Goal: Information Seeking & Learning: Learn about a topic

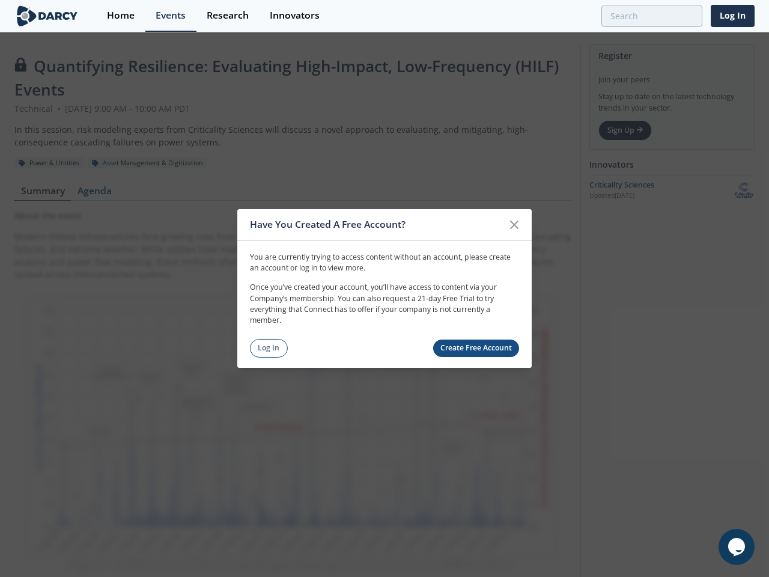
click at [384, 288] on p "Once you’ve created your account, you’ll have access to content via your Compan…" at bounding box center [384, 304] width 269 height 44
click at [514, 225] on icon at bounding box center [514, 224] width 7 height 7
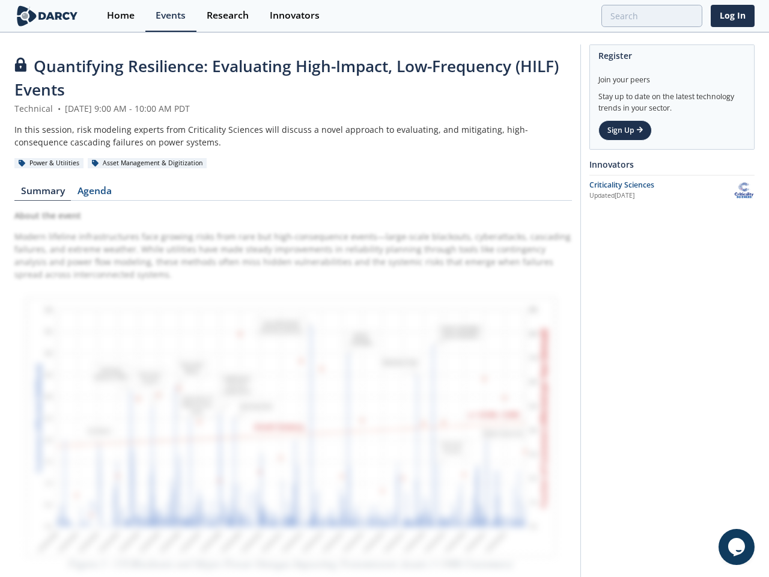
click at [736, 547] on icon "Chat widget" at bounding box center [736, 547] width 17 height 18
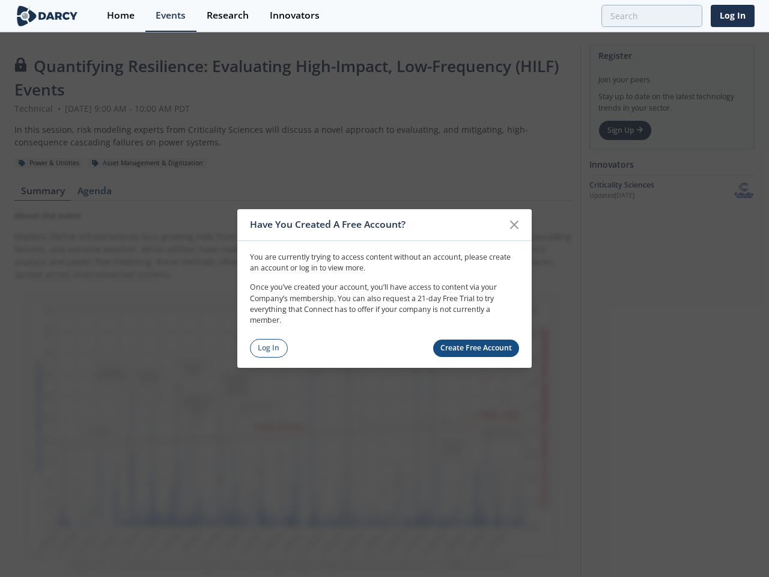
click at [384, 288] on p "Once you’ve created your account, you’ll have access to content via your Compan…" at bounding box center [384, 304] width 269 height 44
click at [514, 225] on icon at bounding box center [514, 224] width 7 height 7
